Goal: Transaction & Acquisition: Obtain resource

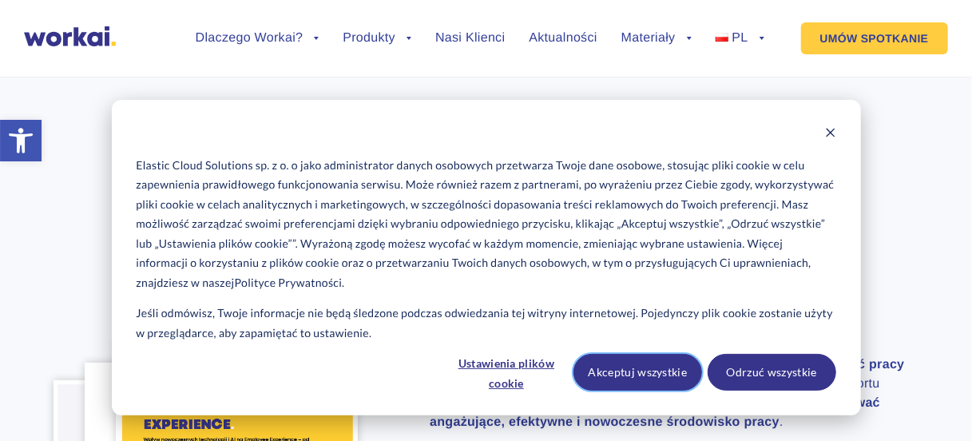
click at [661, 367] on button "Akceptuj wszystkie" at bounding box center [637, 372] width 129 height 37
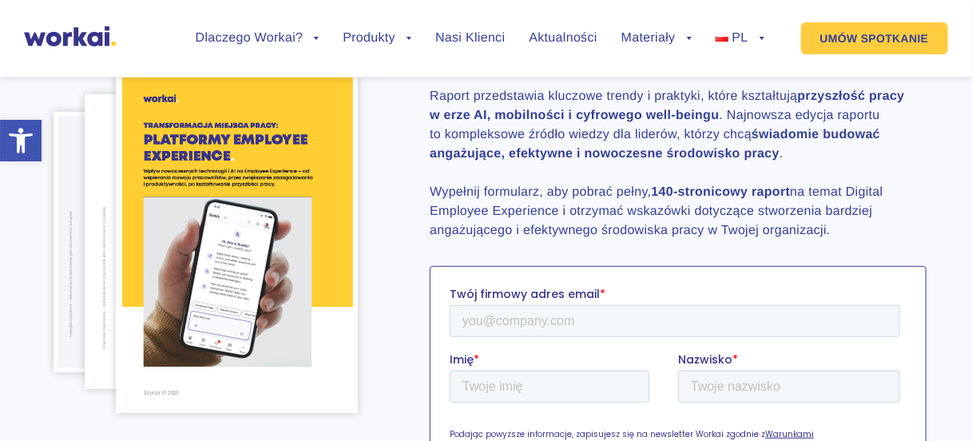
scroll to position [274, 0]
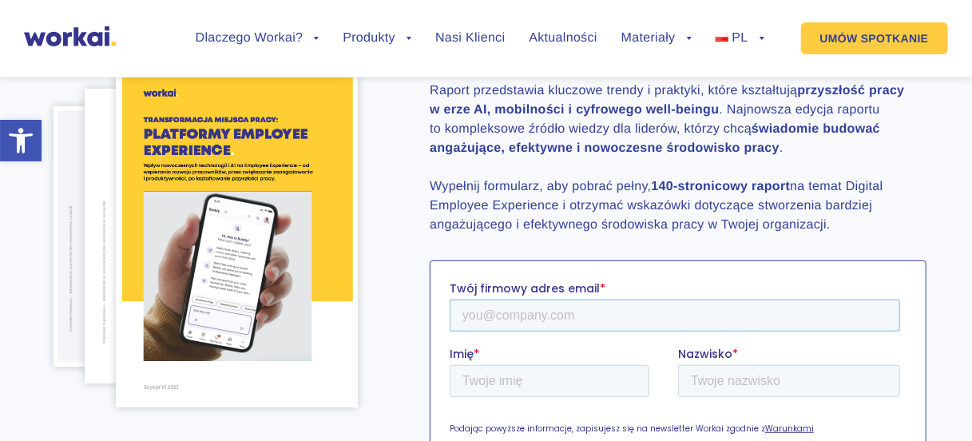
click at [511, 314] on input "Twój firmowy adres email *" at bounding box center [675, 315] width 450 height 32
type input "[EMAIL_ADDRESS][DOMAIN_NAME]"
click at [521, 378] on input "Imię *" at bounding box center [550, 381] width 200 height 32
type input "Dominika"
click at [738, 384] on input "Nazwisko *" at bounding box center [789, 381] width 222 height 32
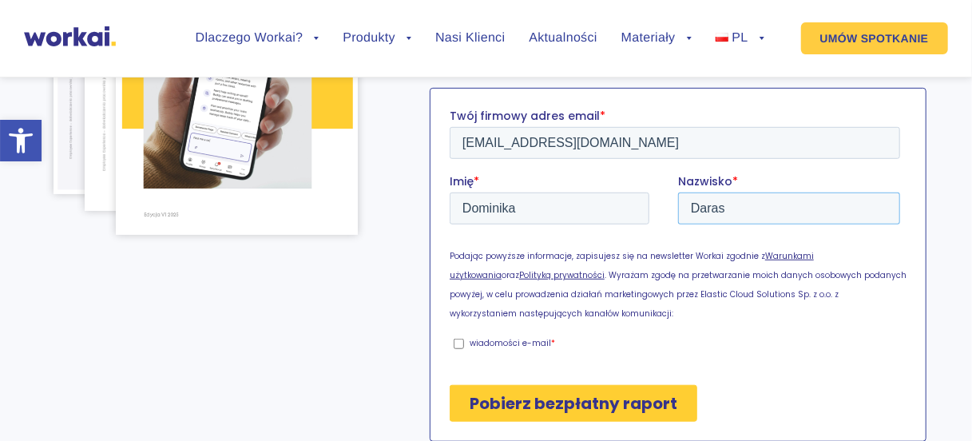
scroll to position [524, 0]
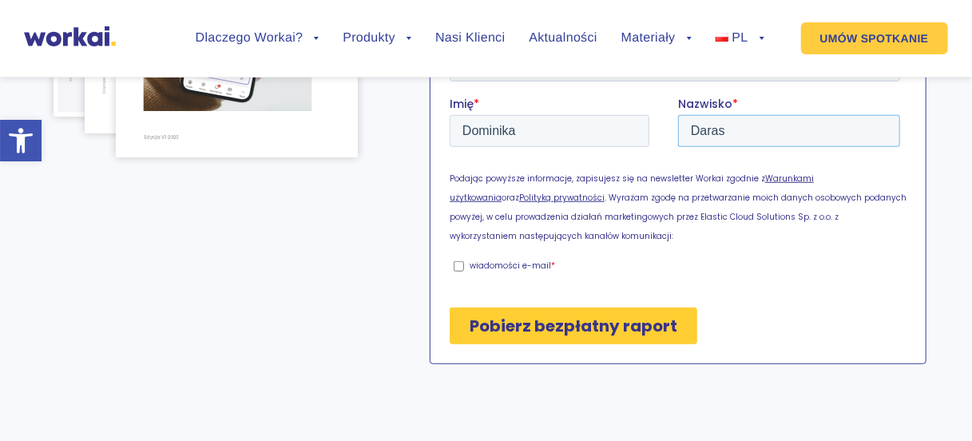
type input "Daras"
click at [455, 268] on input "wiadomości e-mail *" at bounding box center [459, 266] width 10 height 10
checkbox input "true"
click at [511, 332] on input "Pobierz bezpłatny raport" at bounding box center [574, 325] width 248 height 37
